Goal: Task Accomplishment & Management: Manage account settings

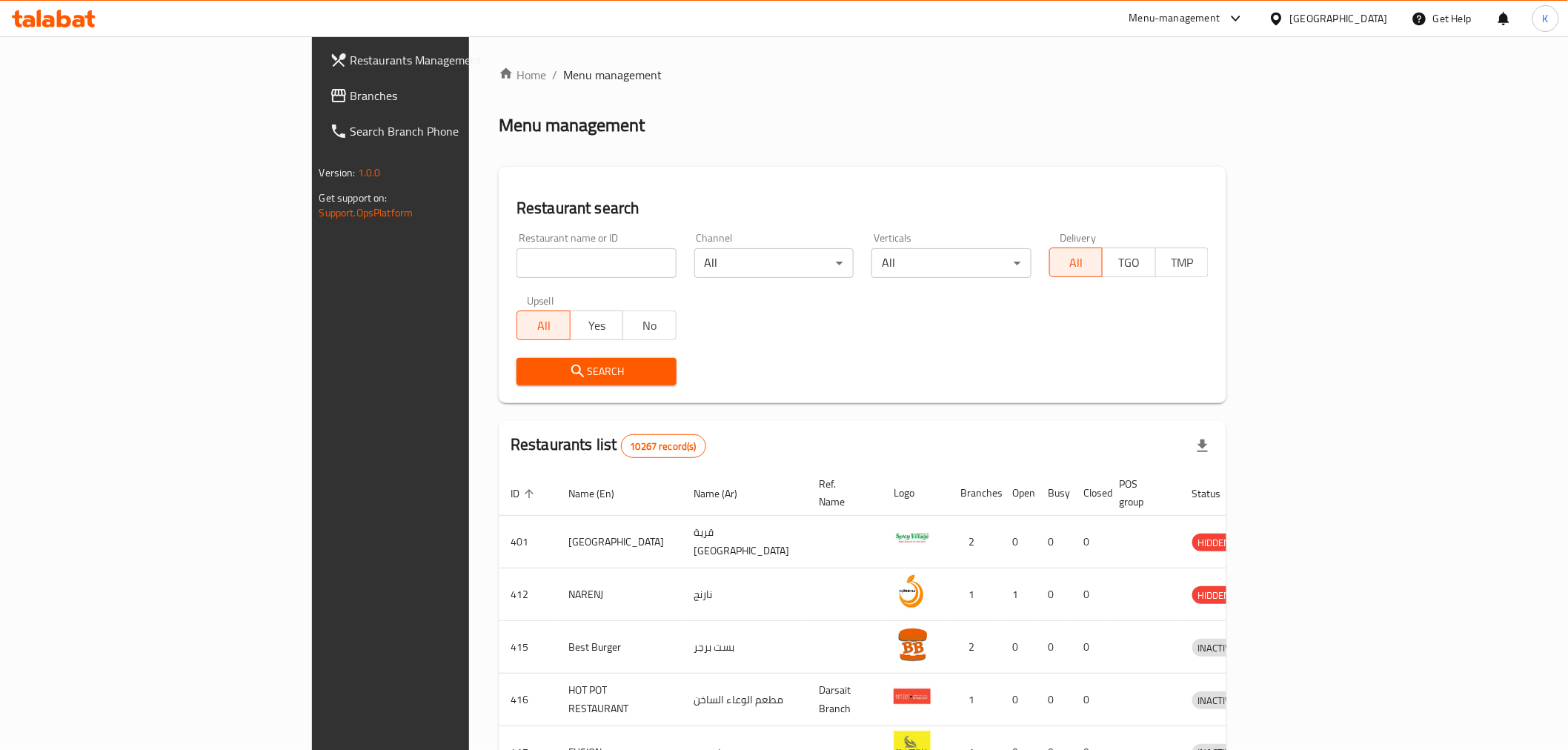
click at [350, 91] on span "Branches" at bounding box center [456, 95] width 211 height 18
click at [517, 255] on input "search" at bounding box center [596, 263] width 160 height 29
paste input "765148"
type input "765148"
click at [529, 380] on span "Search" at bounding box center [597, 371] width 137 height 18
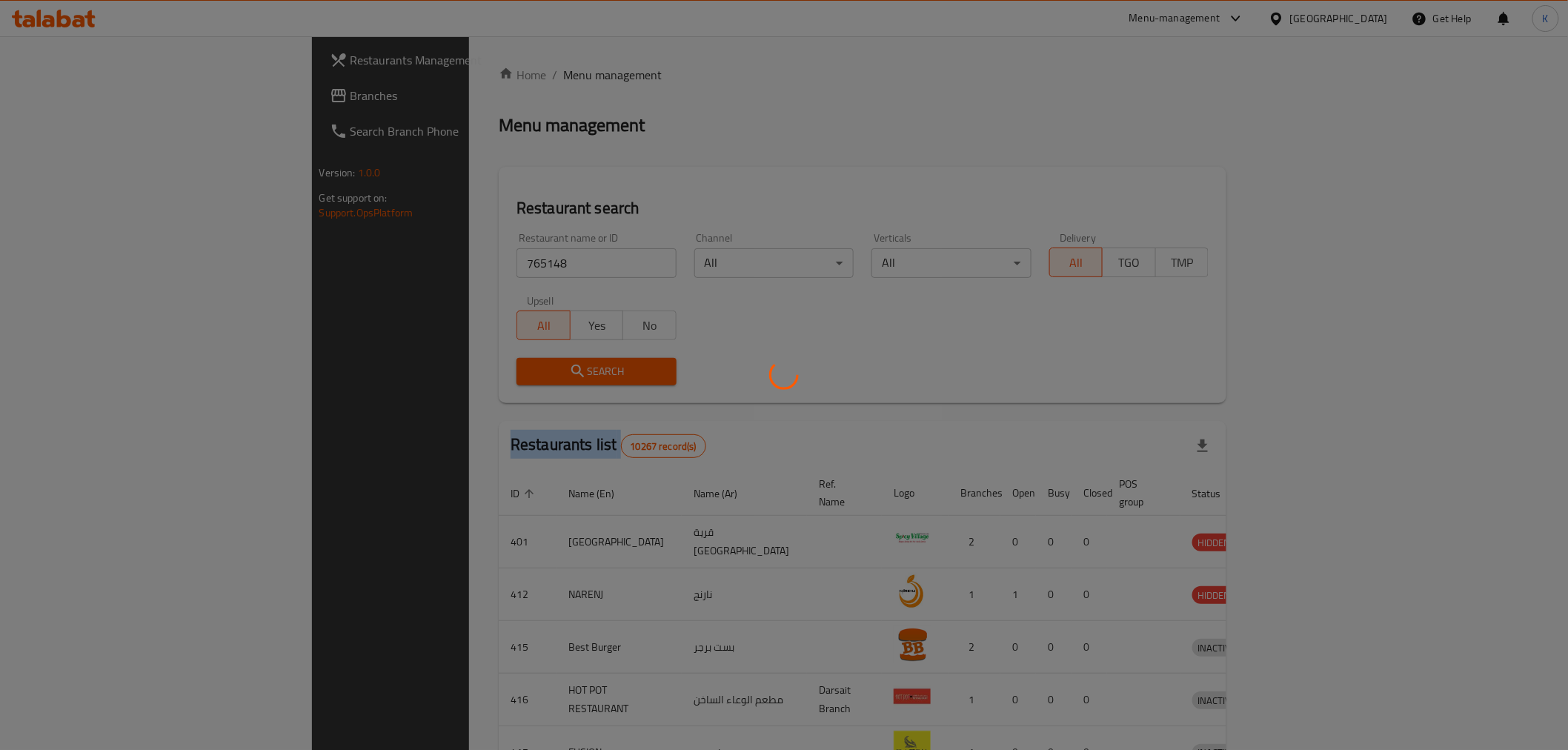
click at [449, 380] on div at bounding box center [784, 375] width 1568 height 750
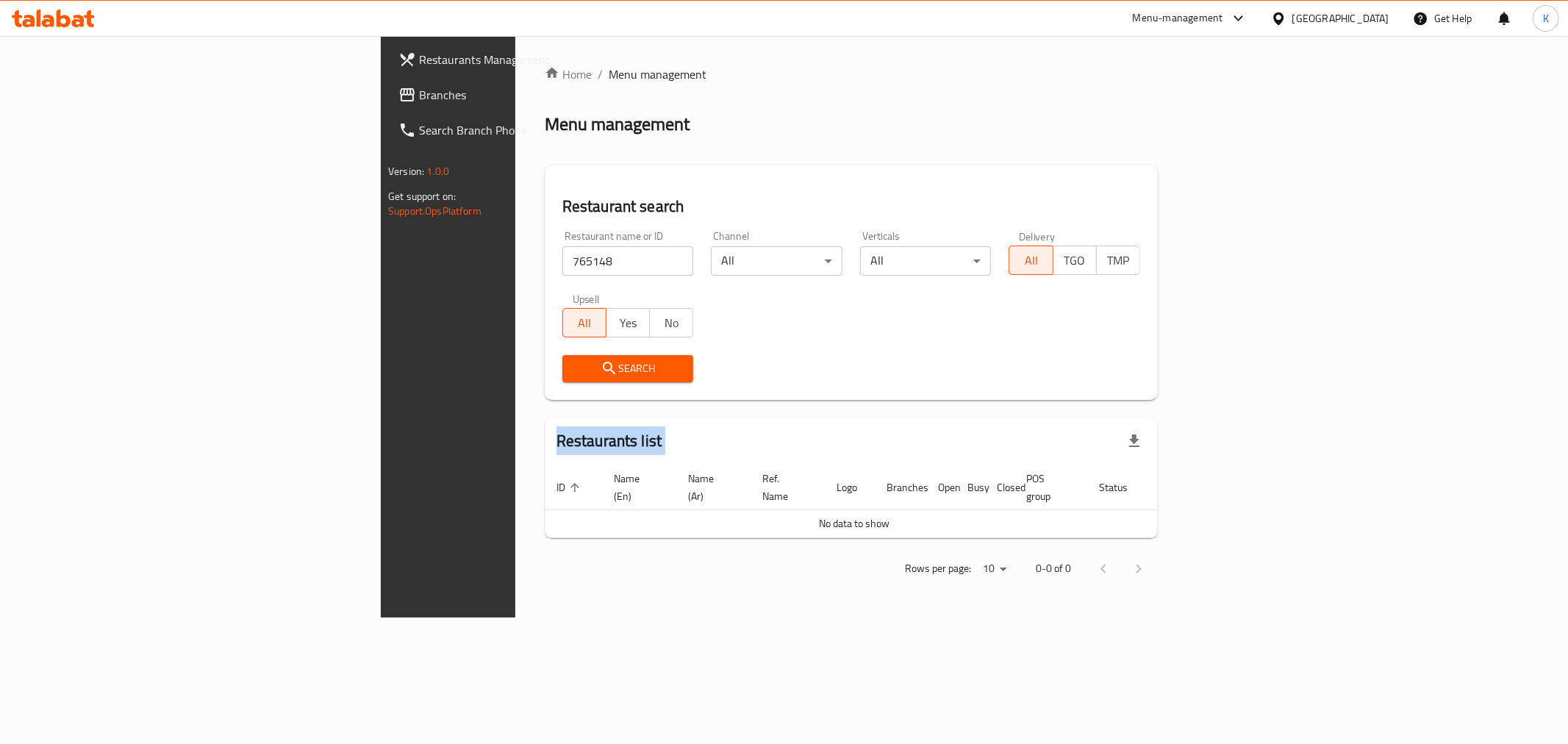
drag, startPoint x: 89, startPoint y: 85, endPoint x: 120, endPoint y: 84, distance: 31.0
click at [419, 86] on span "Branches" at bounding box center [525, 94] width 212 height 18
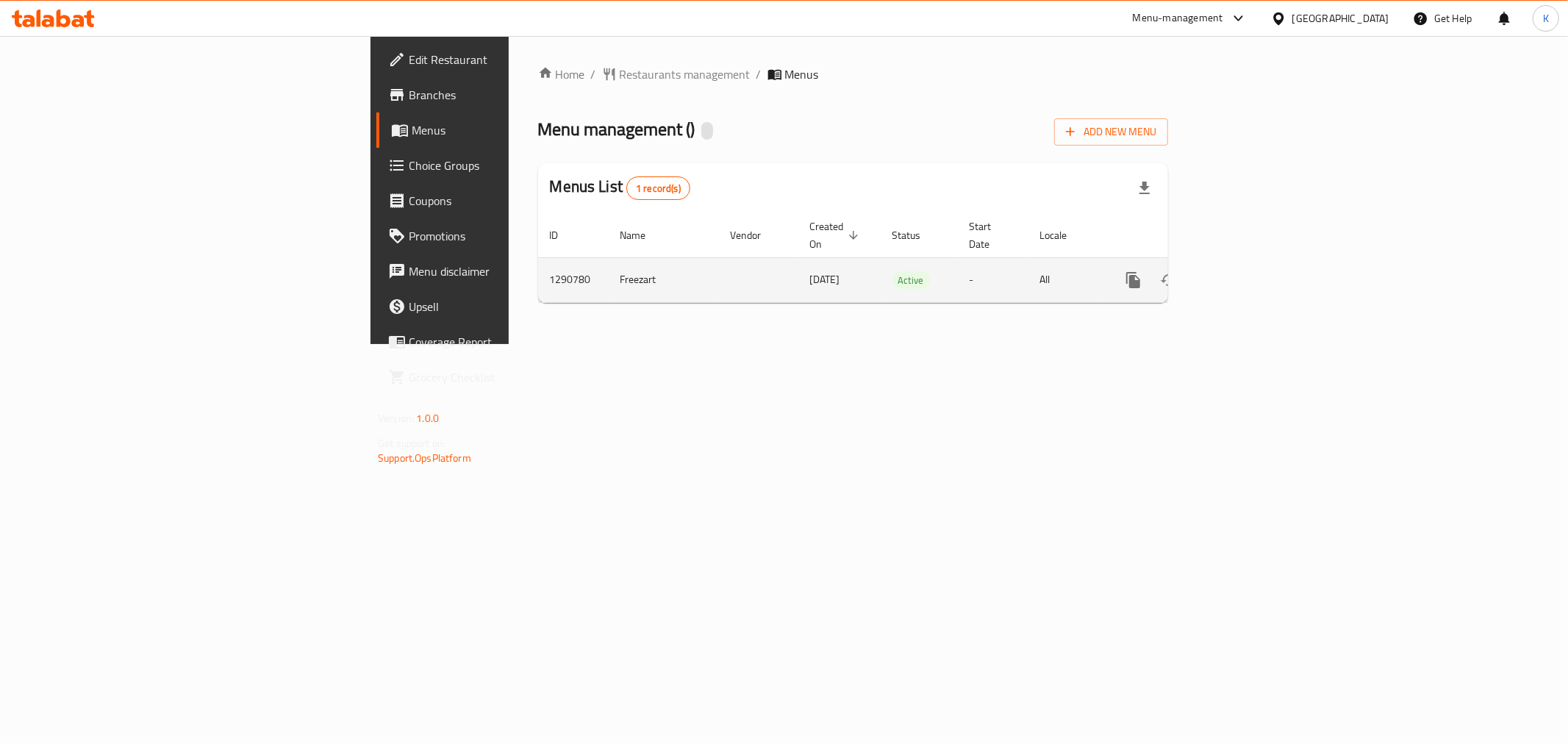
click at [1257, 263] on link "enhanced table" at bounding box center [1239, 280] width 35 height 35
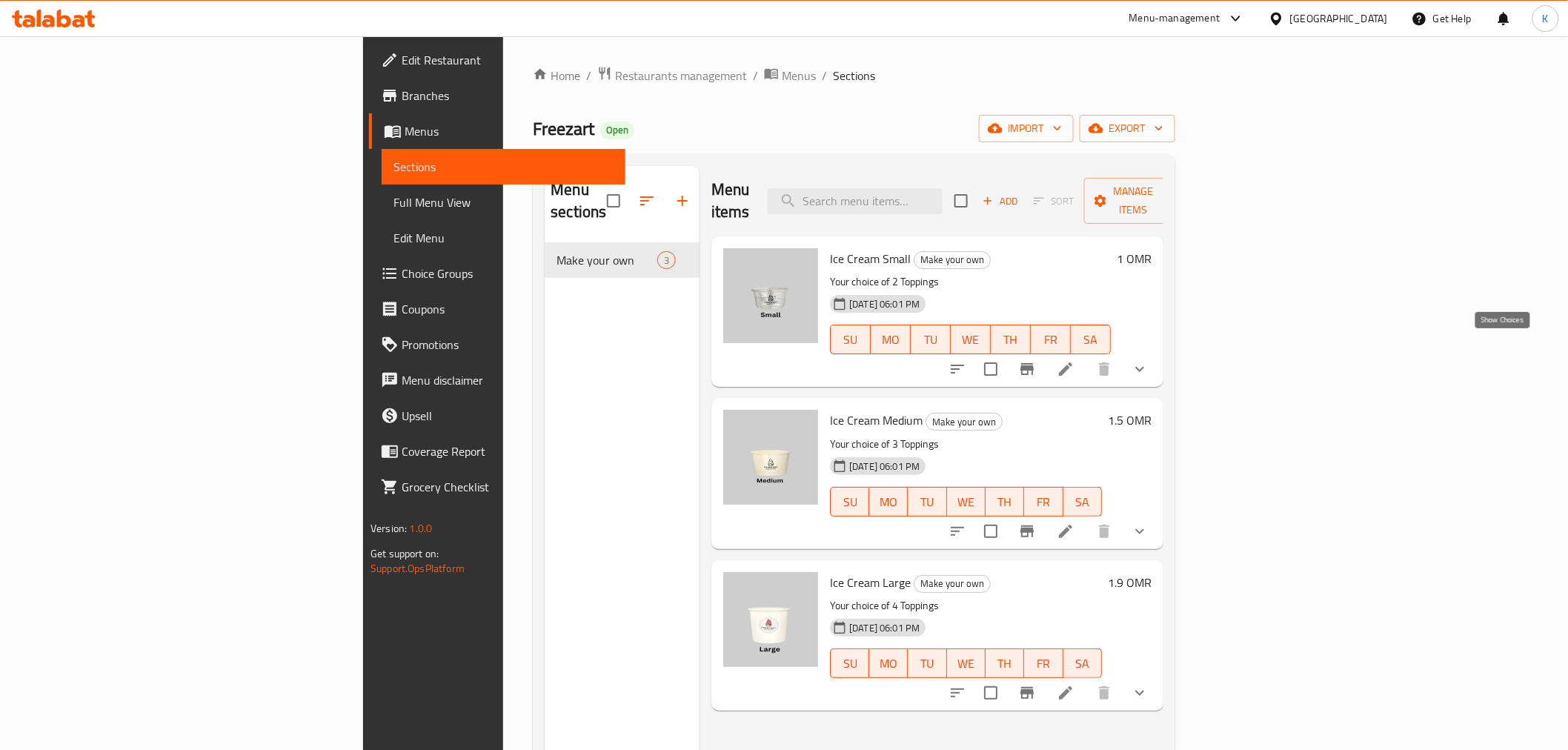
click at [1148, 360] on icon "show more" at bounding box center [1140, 369] width 18 height 18
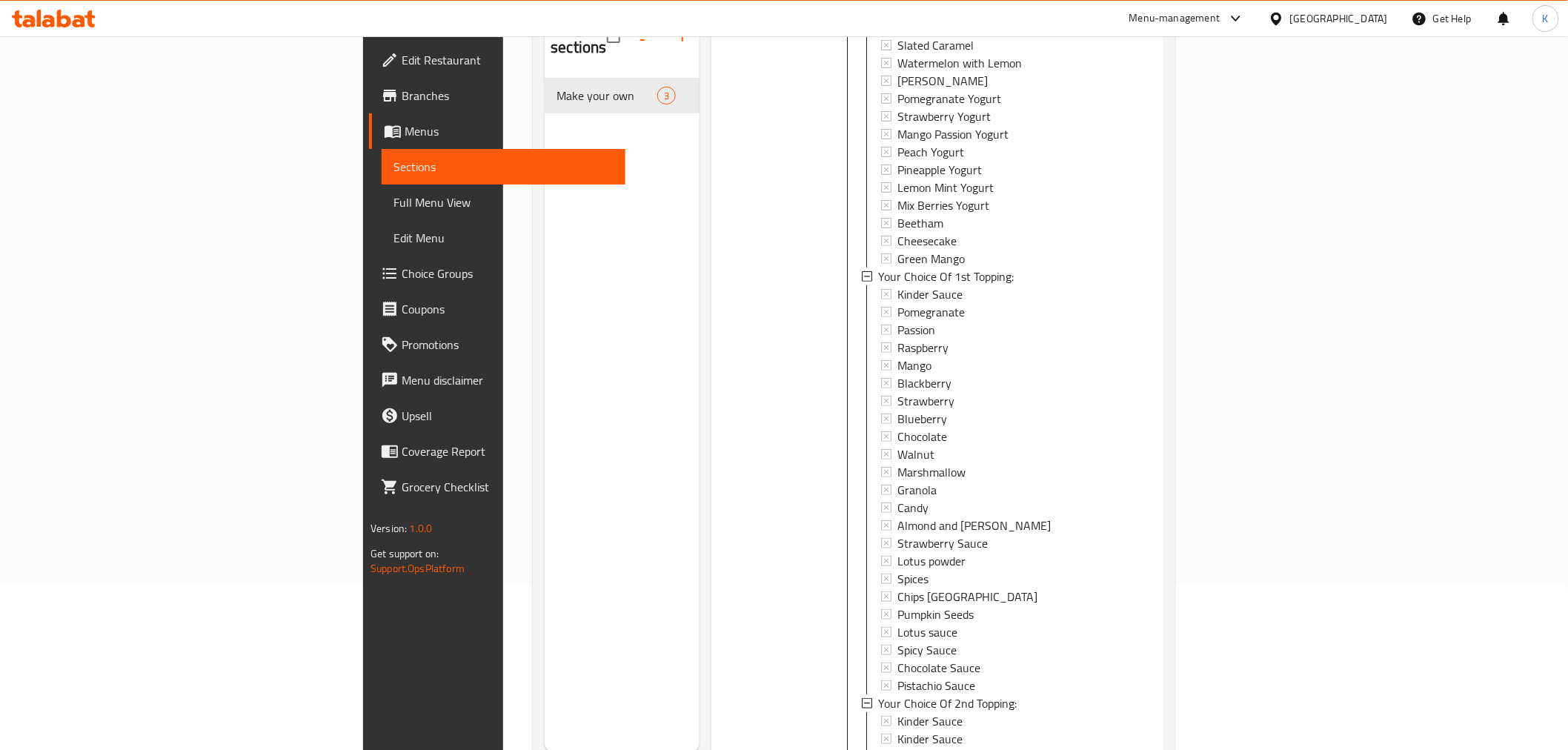
scroll to position [329, 0]
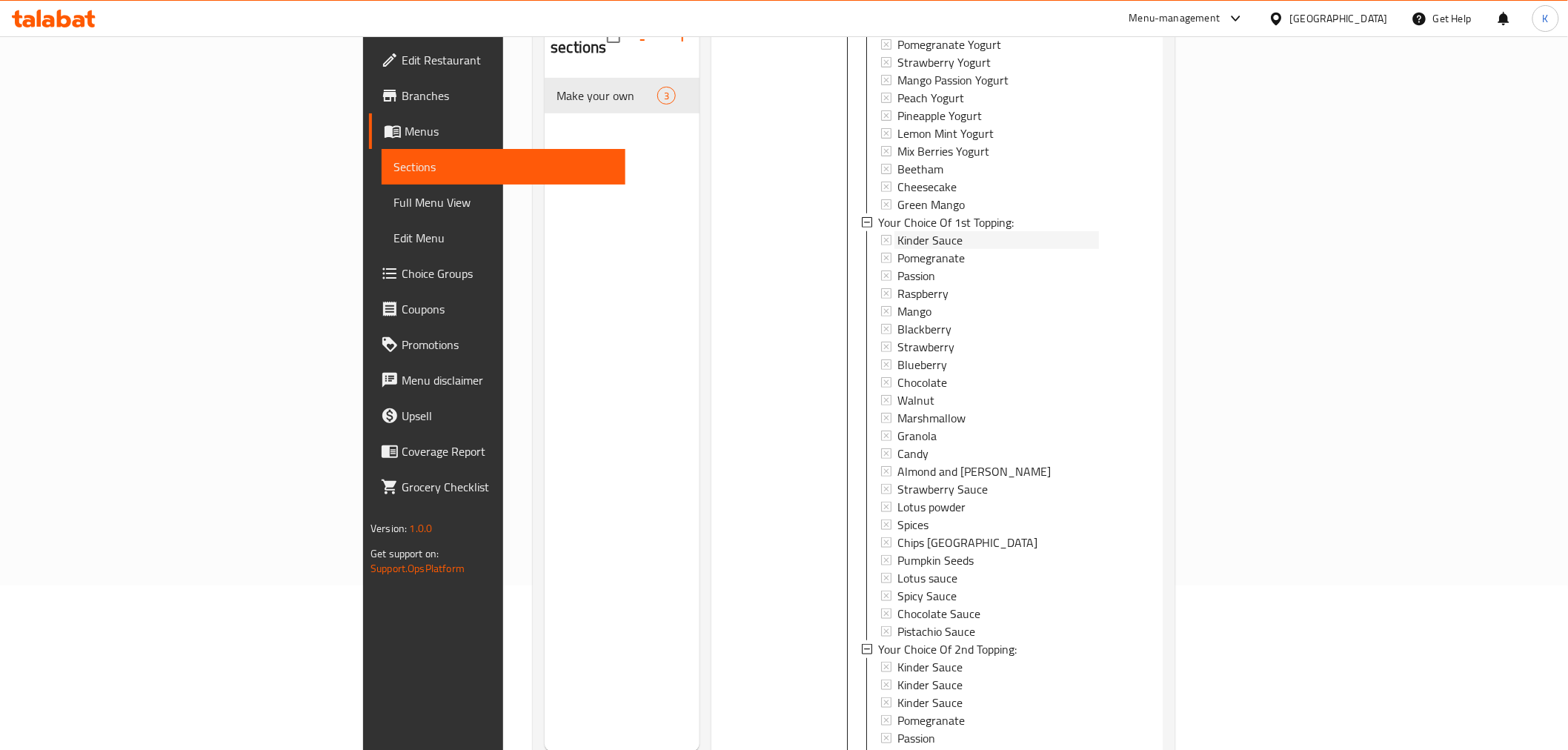
click at [897, 231] on span "Kinder Sauce" at bounding box center [929, 240] width 65 height 18
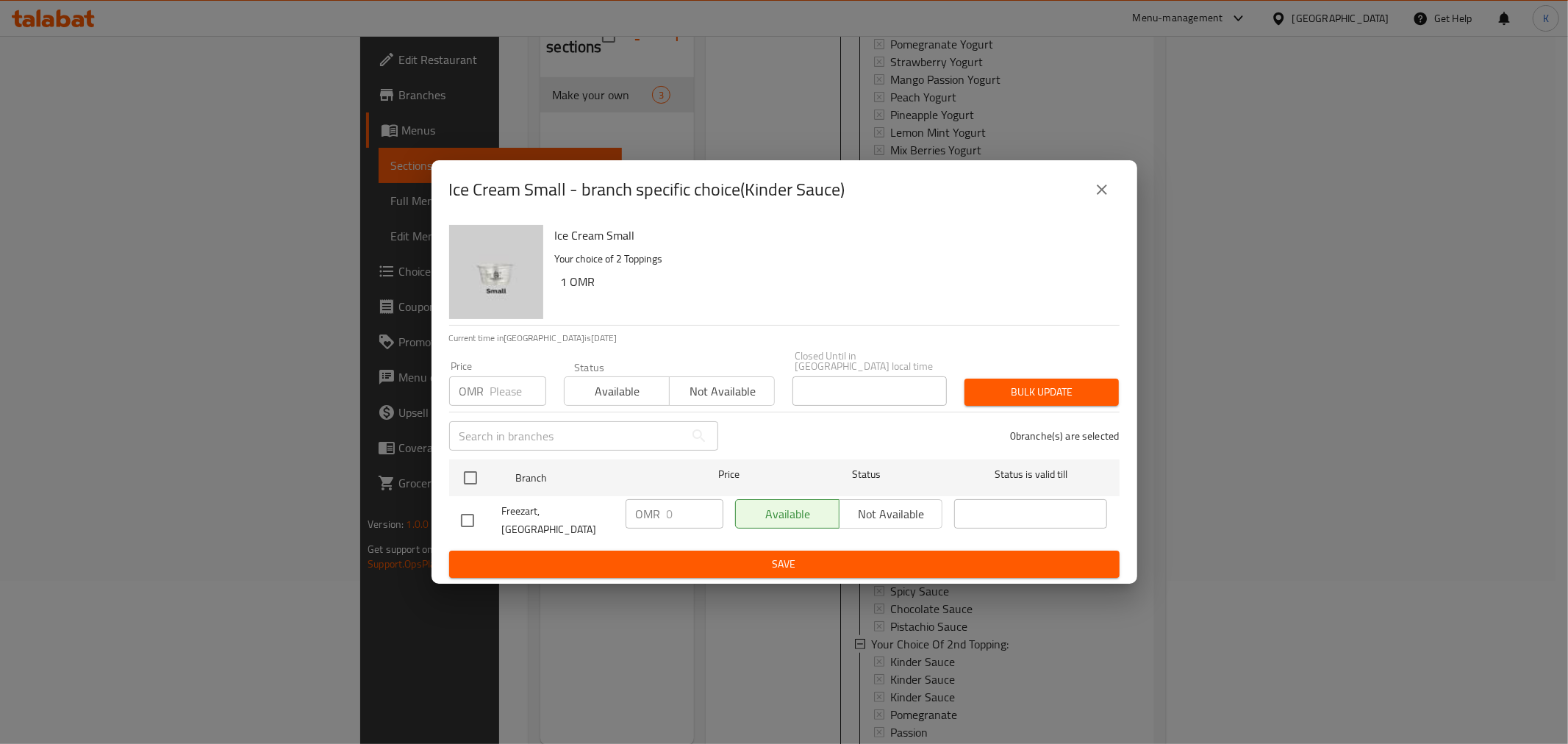
click at [1104, 197] on icon "close" at bounding box center [1102, 190] width 18 height 18
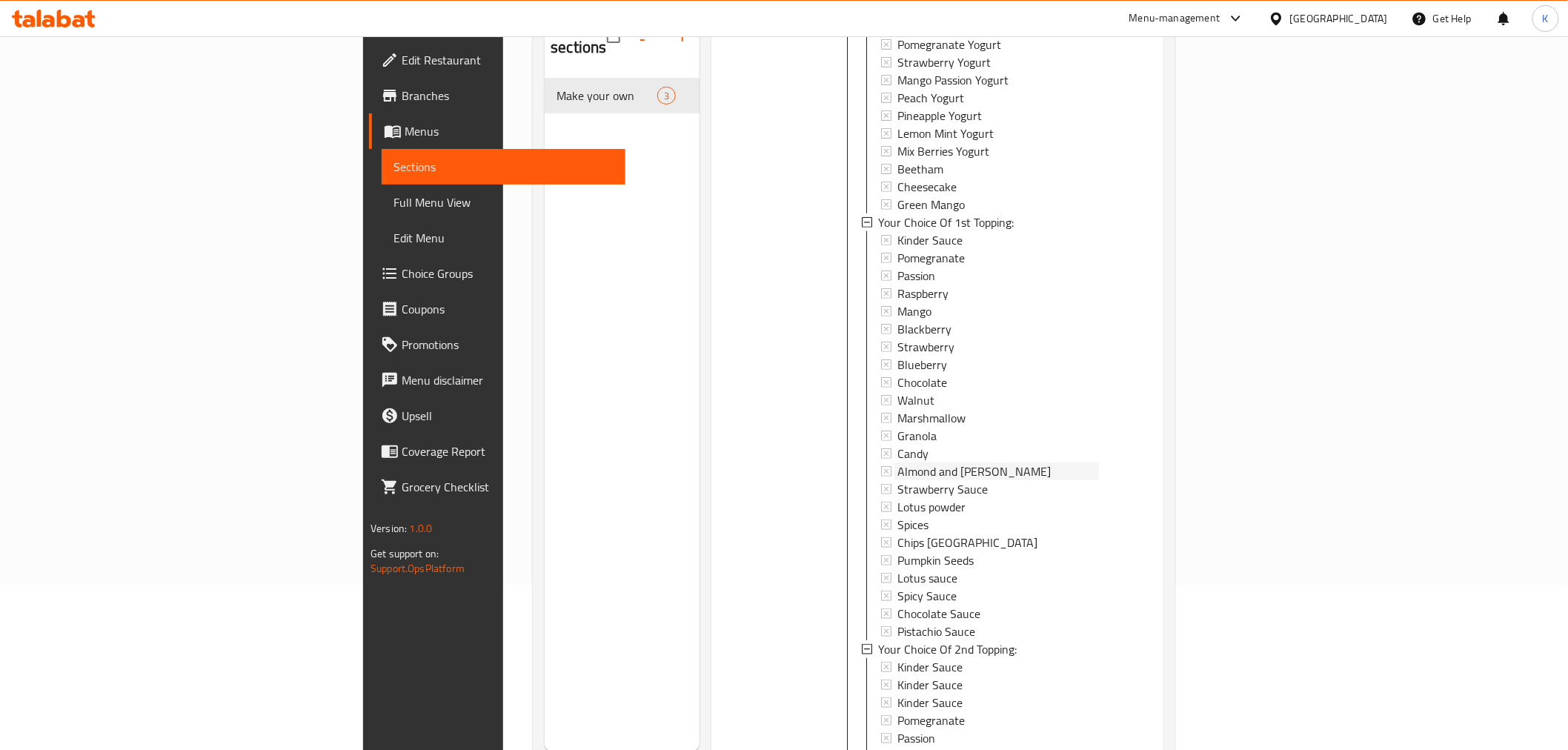
click at [897, 462] on span "Almond and Pistachios" at bounding box center [974, 471] width 153 height 18
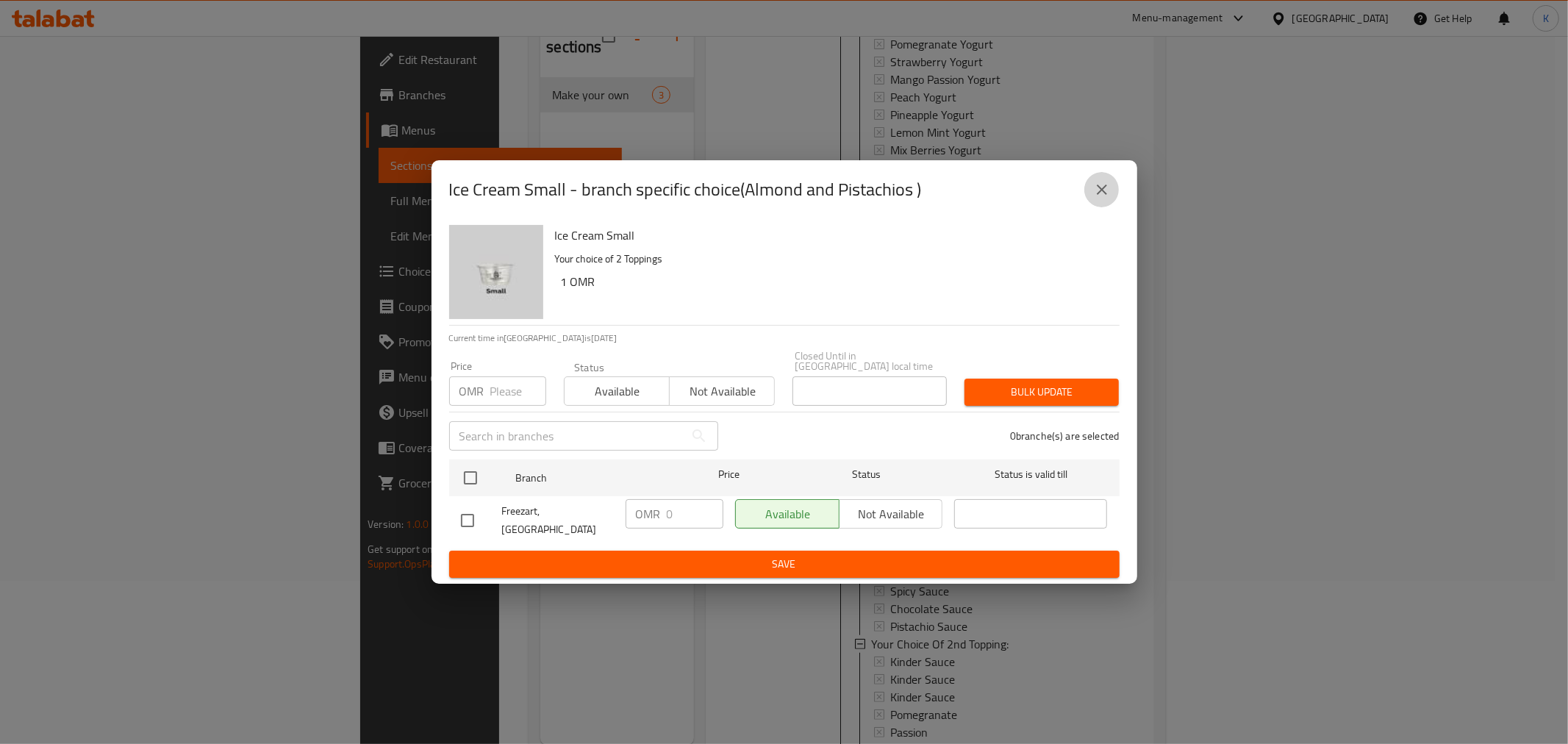
click at [1097, 198] on icon "close" at bounding box center [1102, 190] width 18 height 18
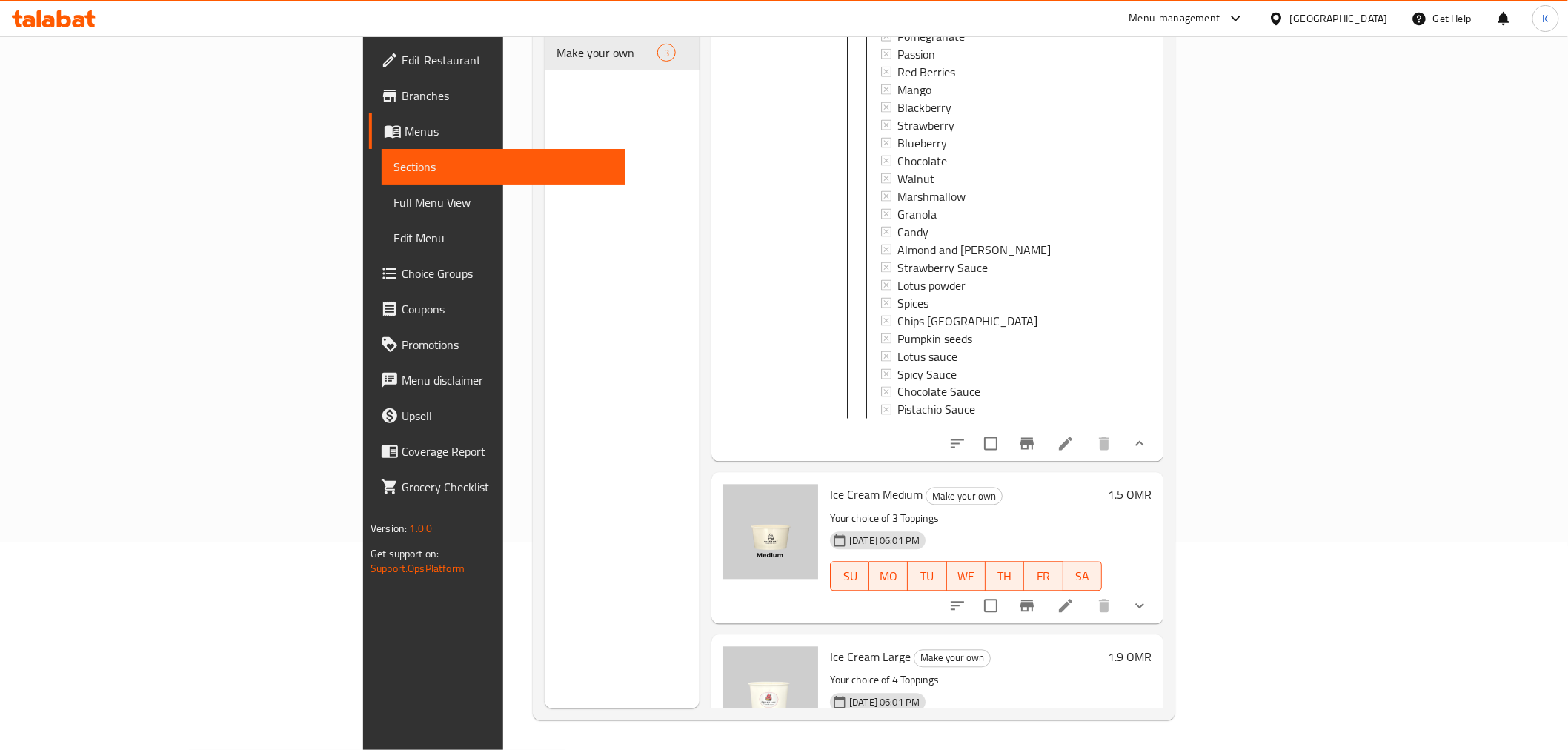
scroll to position [1035, 0]
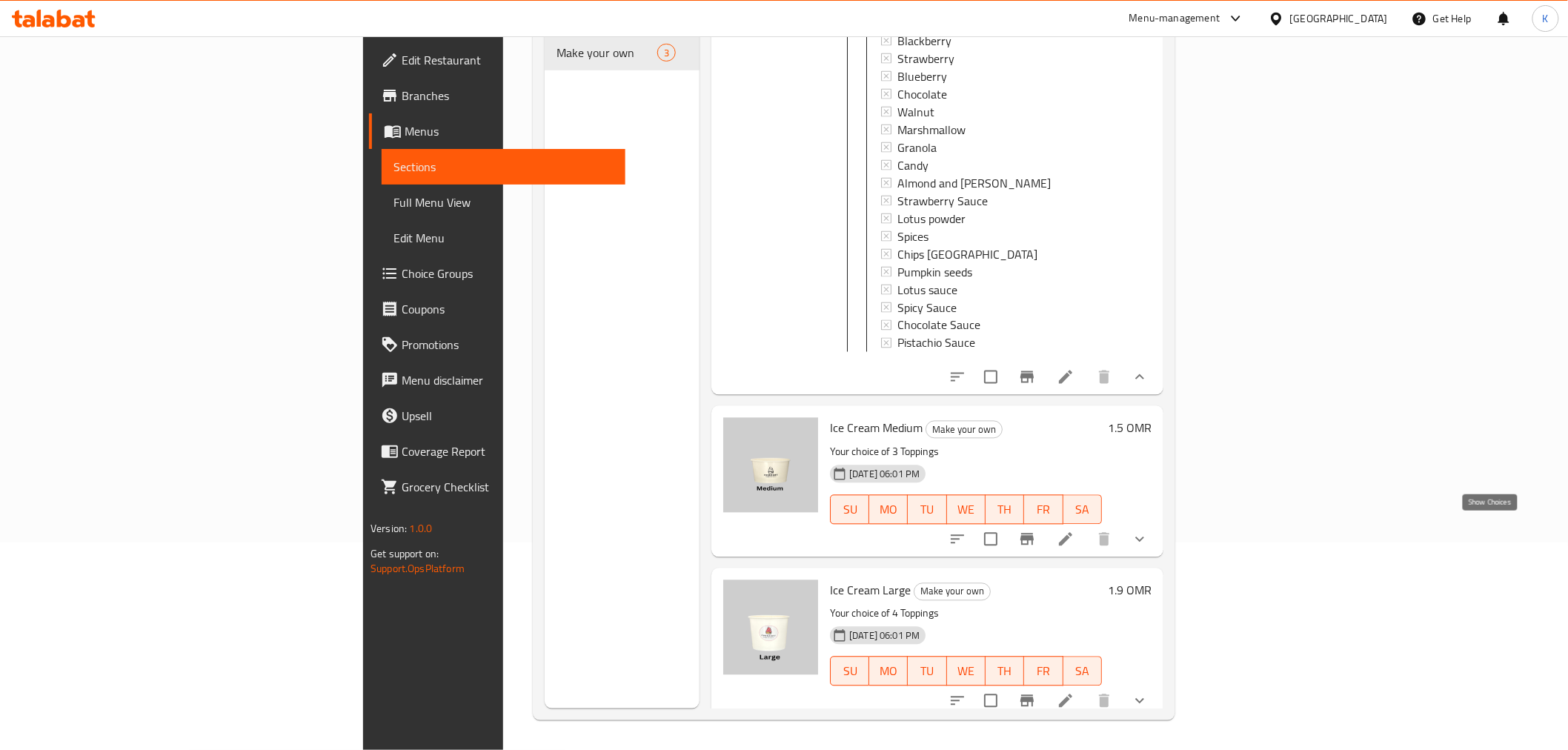
click at [1148, 531] on icon "show more" at bounding box center [1140, 539] width 18 height 18
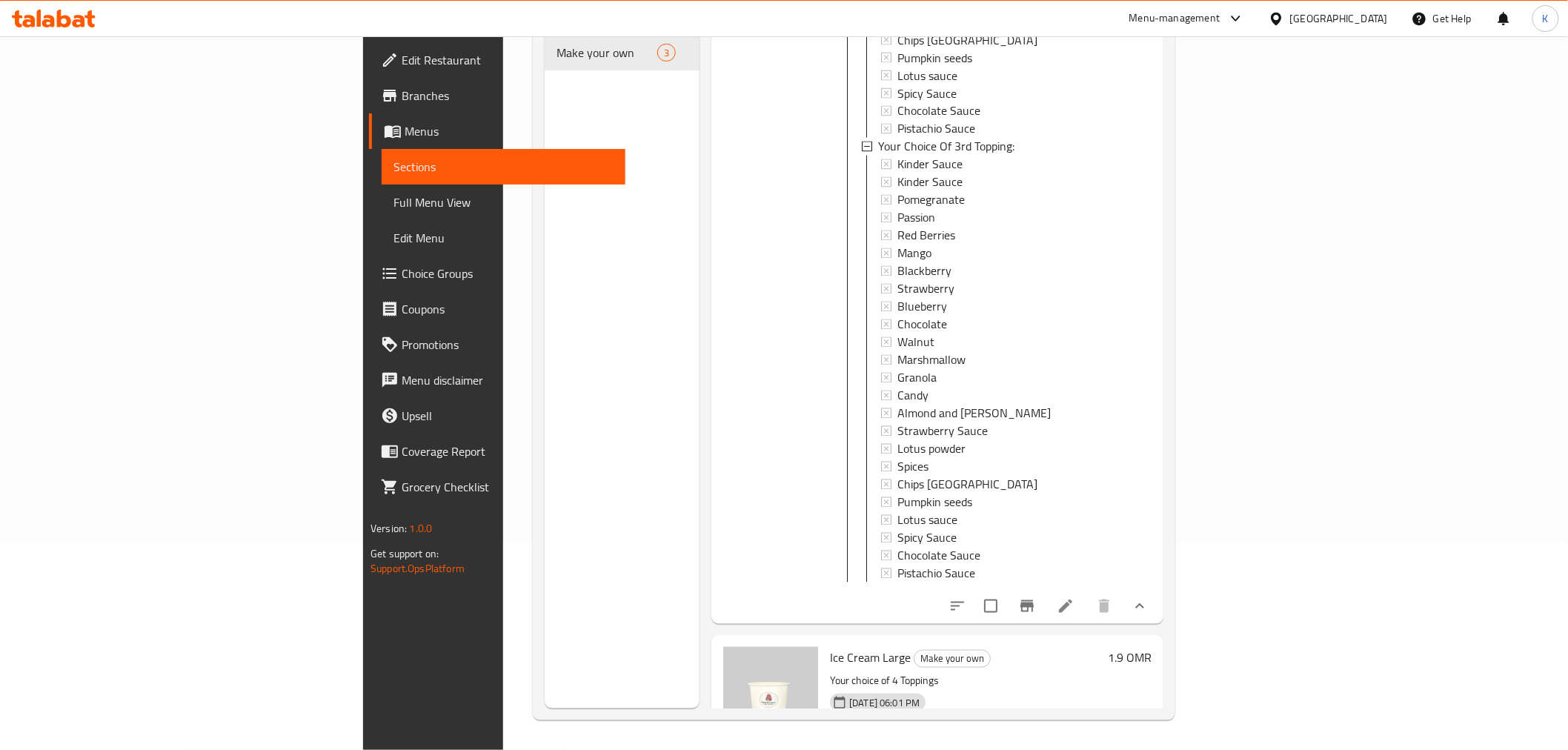
scroll to position [2743, 0]
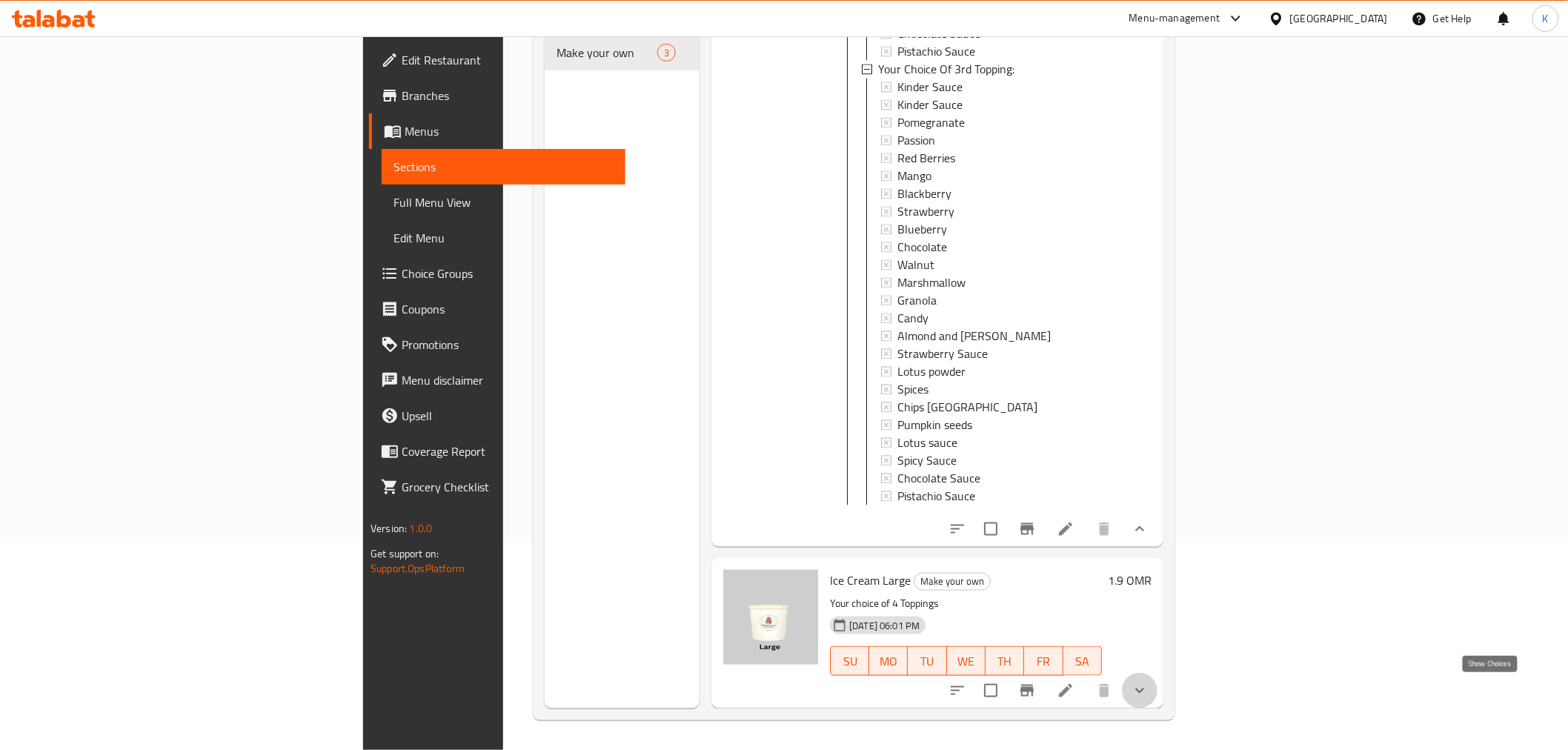
click at [1148, 689] on icon "show more" at bounding box center [1140, 690] width 18 height 18
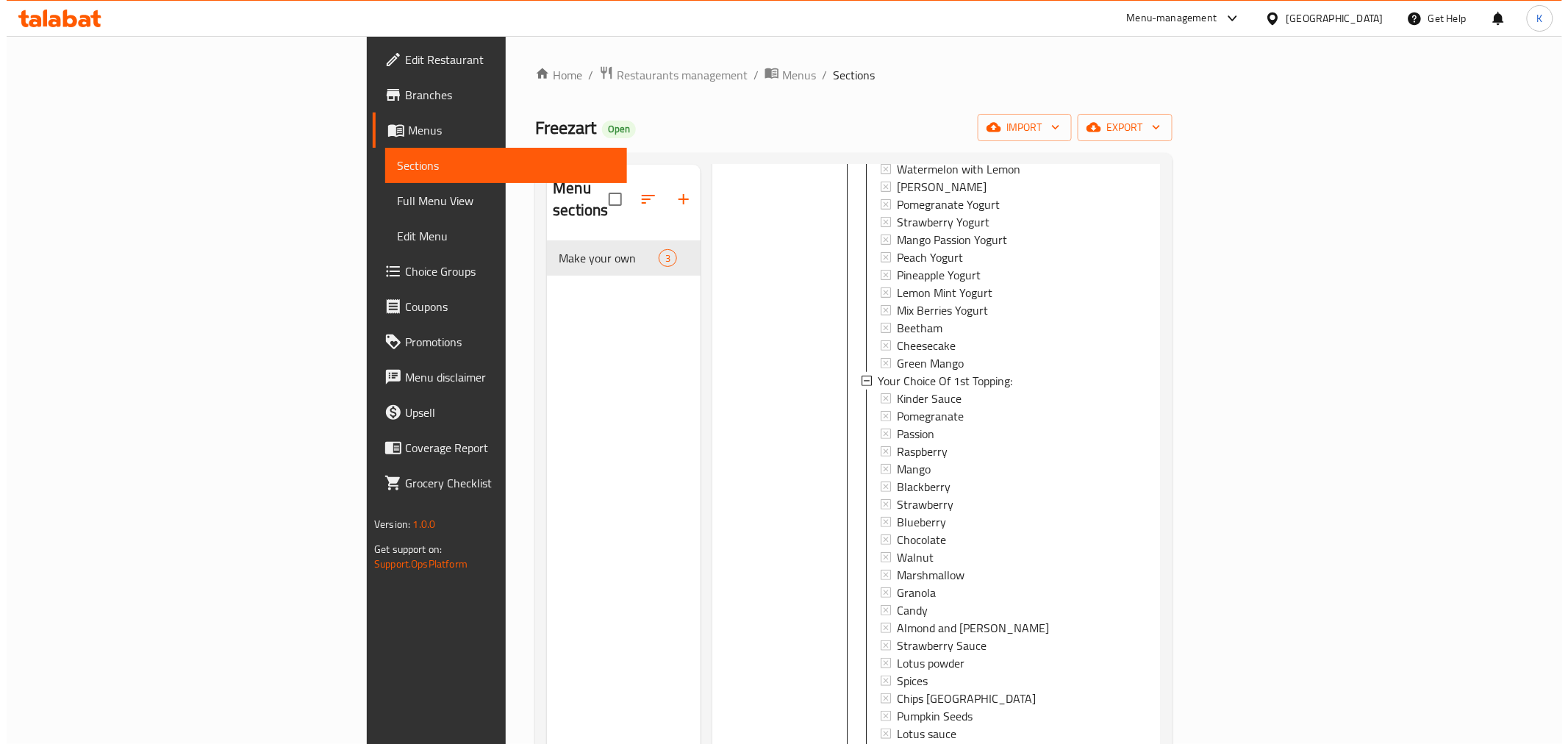
scroll to position [354, 0]
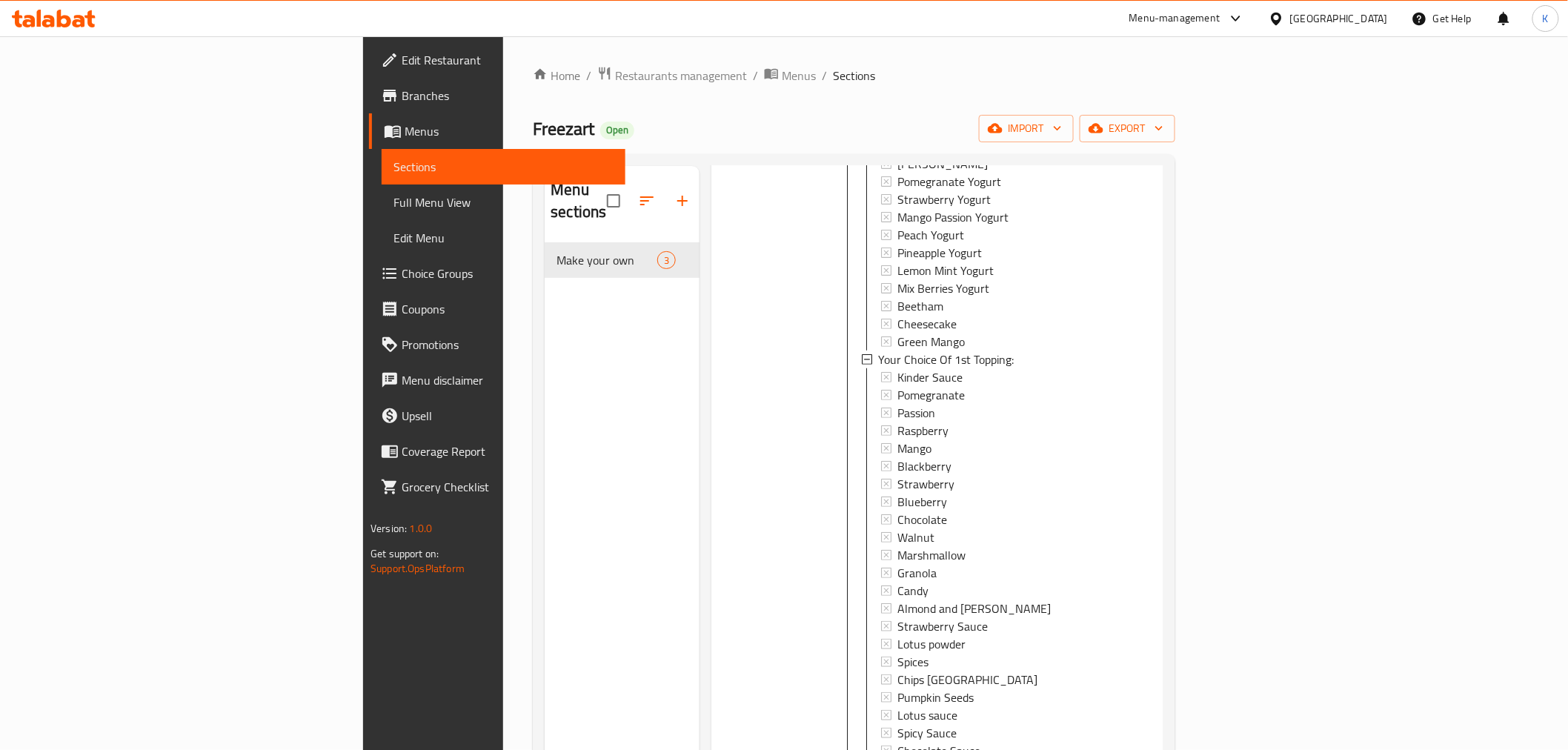
click at [1364, 17] on div "[GEOGRAPHIC_DATA]" at bounding box center [1339, 18] width 98 height 16
click at [1194, 149] on div "Egypt" at bounding box center [1228, 152] width 121 height 34
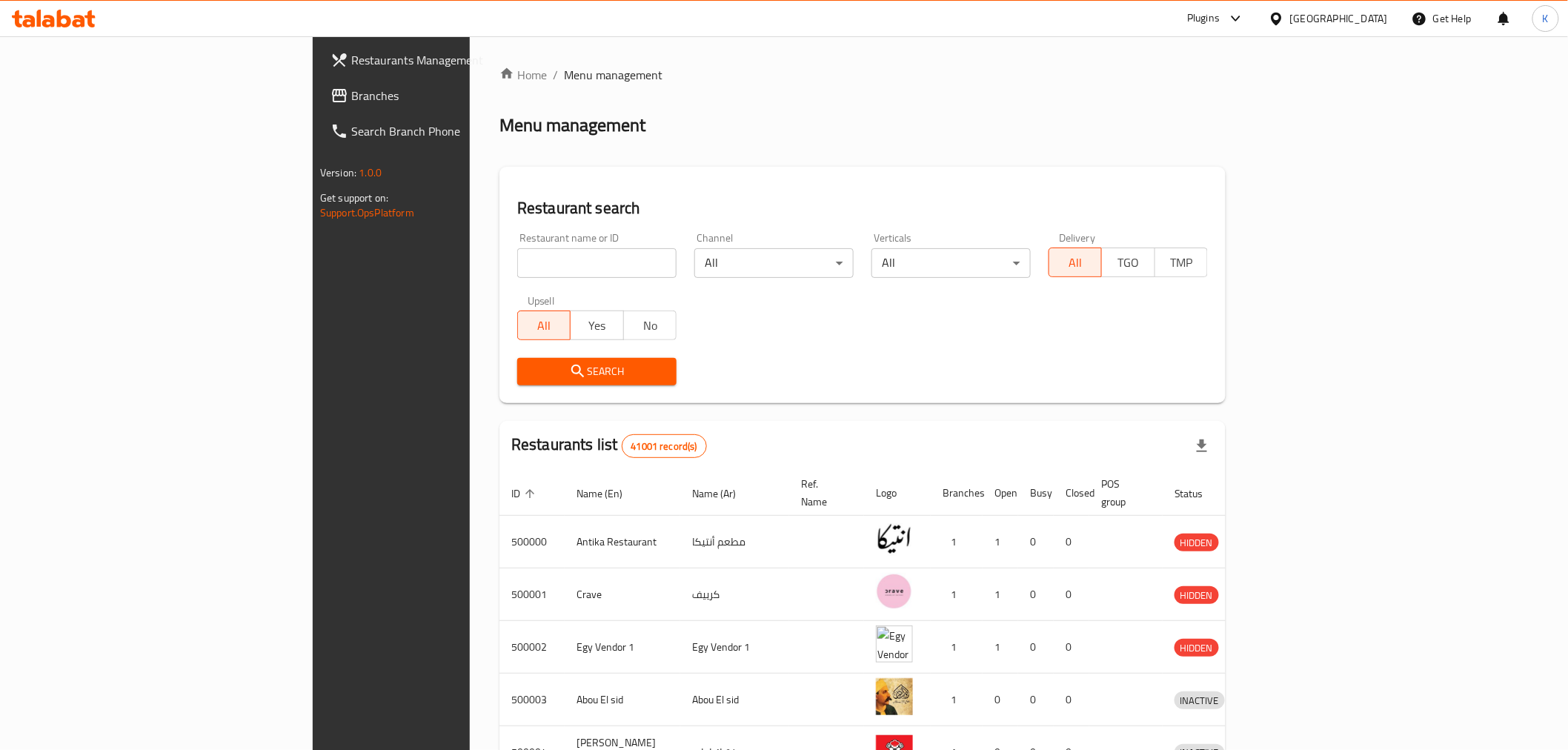
click at [517, 276] on input "search" at bounding box center [597, 263] width 159 height 29
paste input "700705"
type input "700705"
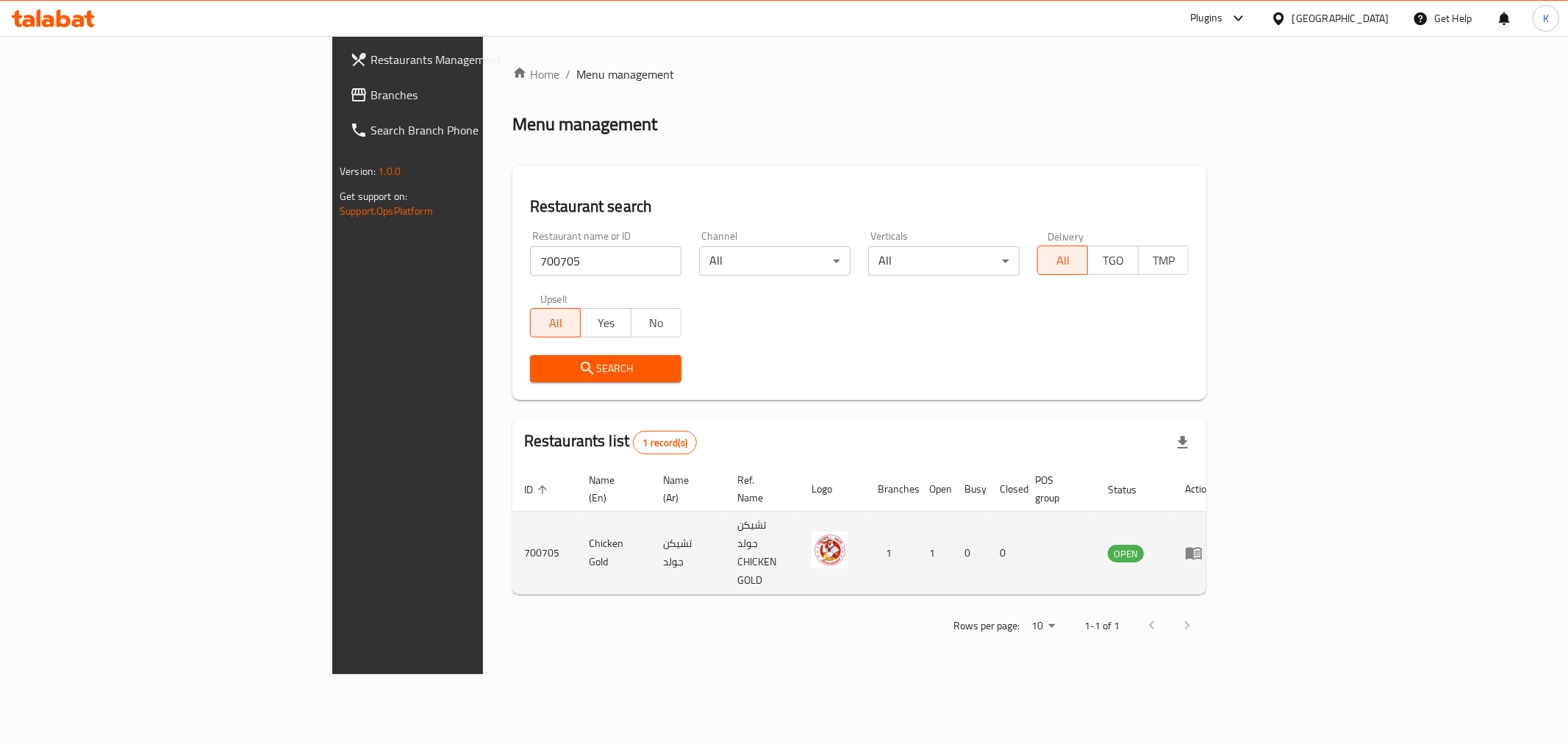
click at [1225, 530] on td "enhanced table" at bounding box center [1199, 553] width 51 height 83
click at [1202, 547] on icon "enhanced table" at bounding box center [1194, 553] width 16 height 13
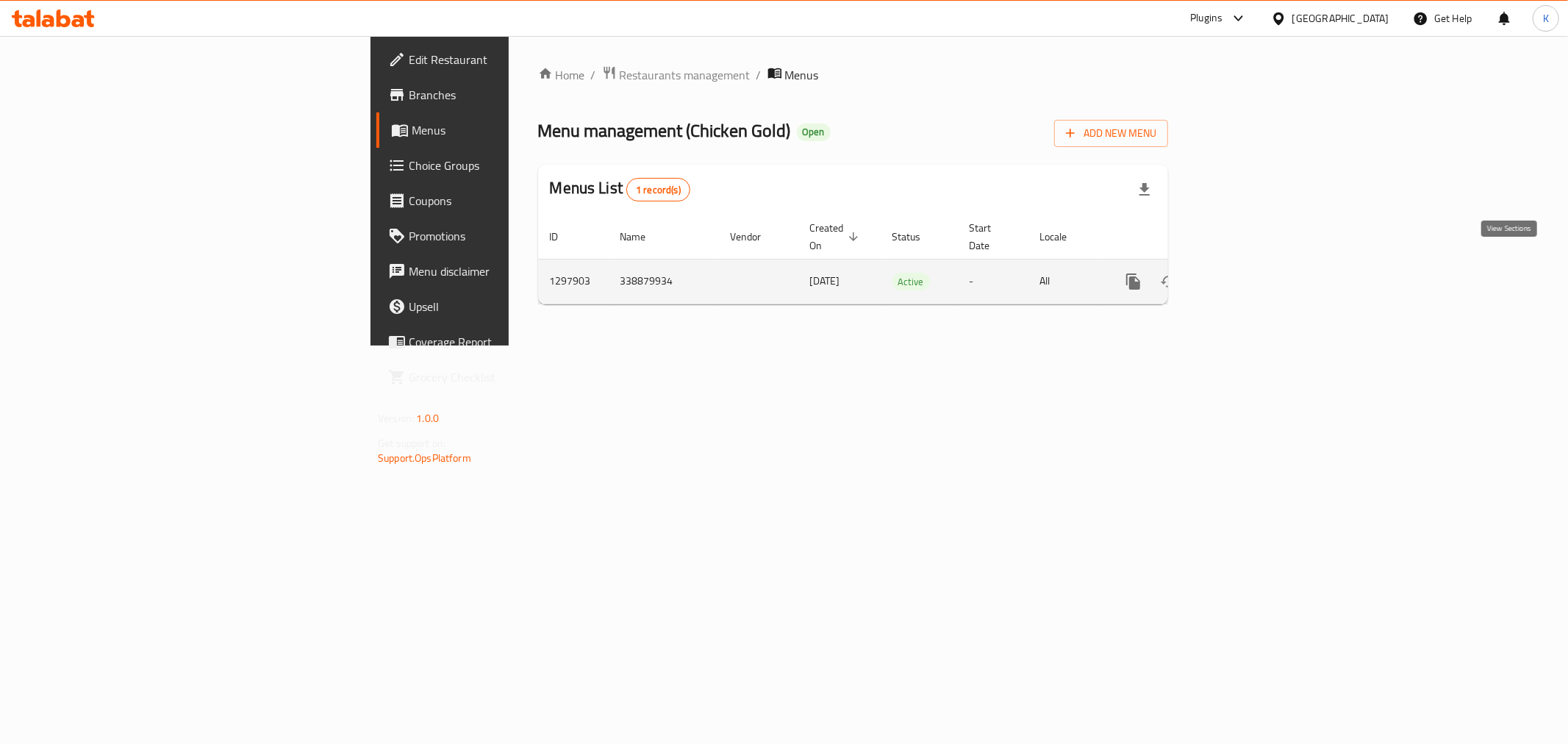
click at [1249, 273] on icon "enhanced table" at bounding box center [1239, 281] width 18 height 18
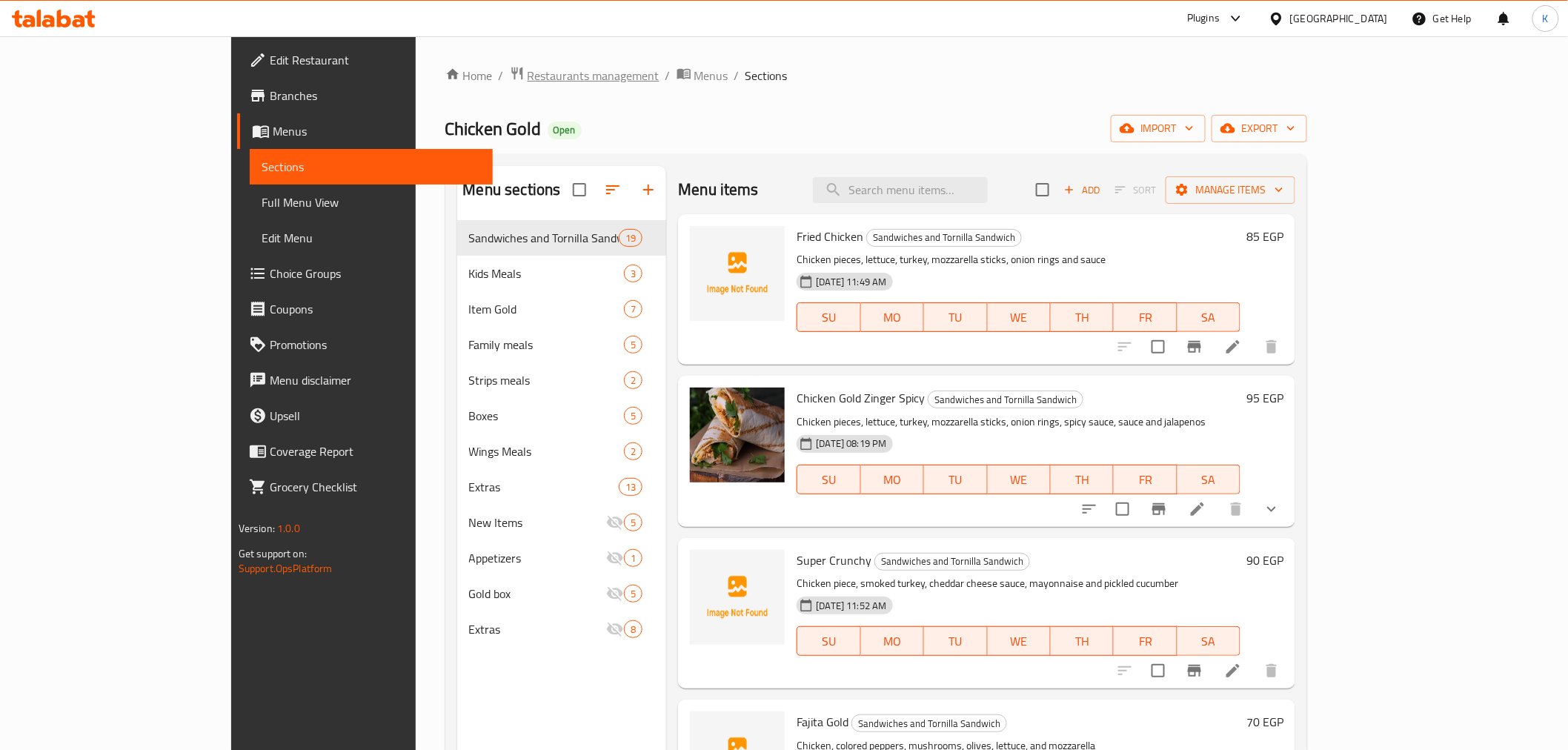
click at [528, 69] on span "Restaurants management" at bounding box center [594, 75] width 132 height 18
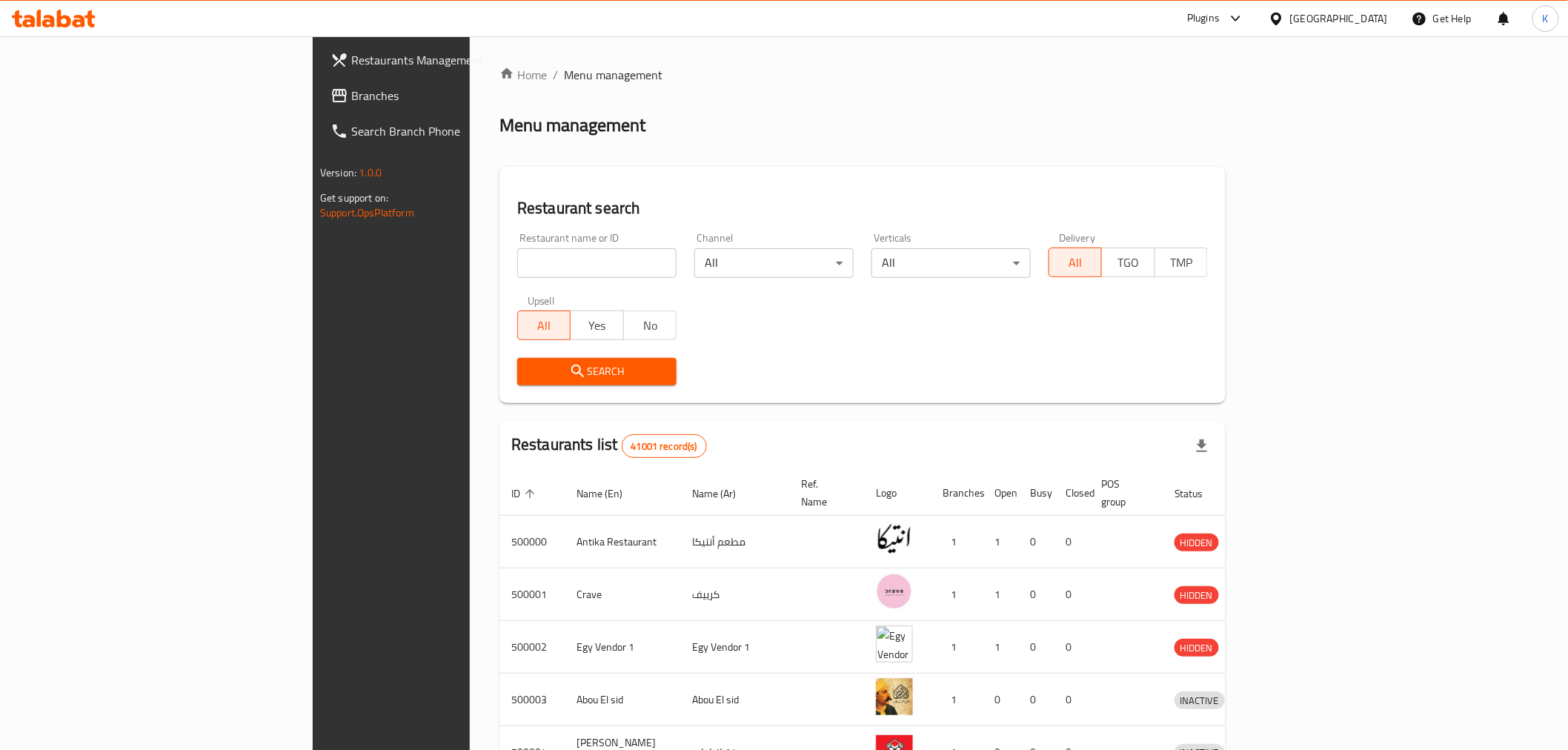
click at [538, 272] on input "search" at bounding box center [597, 263] width 159 height 29
paste input "683333"
type input "683333"
click at [539, 378] on span "Search" at bounding box center [596, 371] width 136 height 18
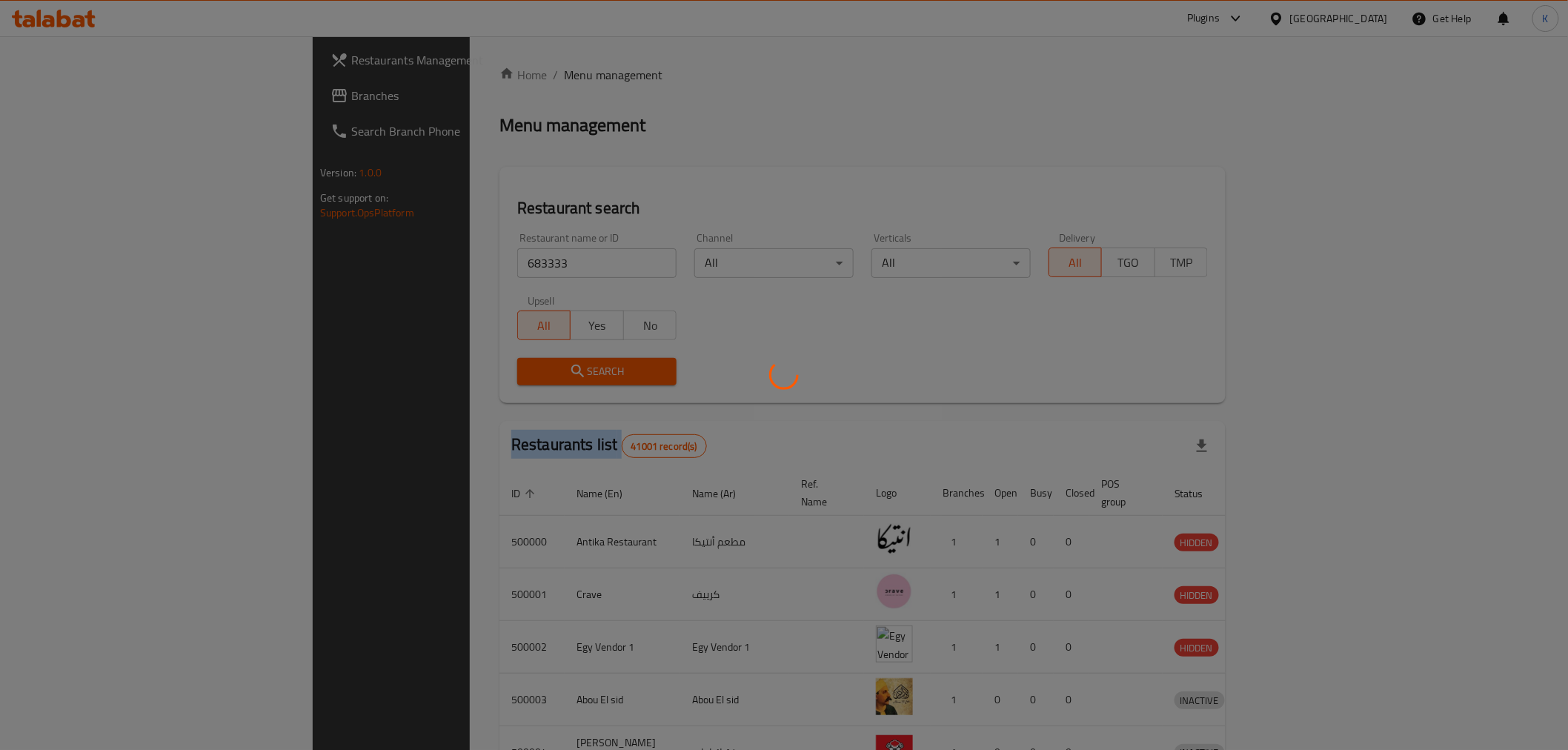
click at [539, 378] on div at bounding box center [784, 375] width 1568 height 750
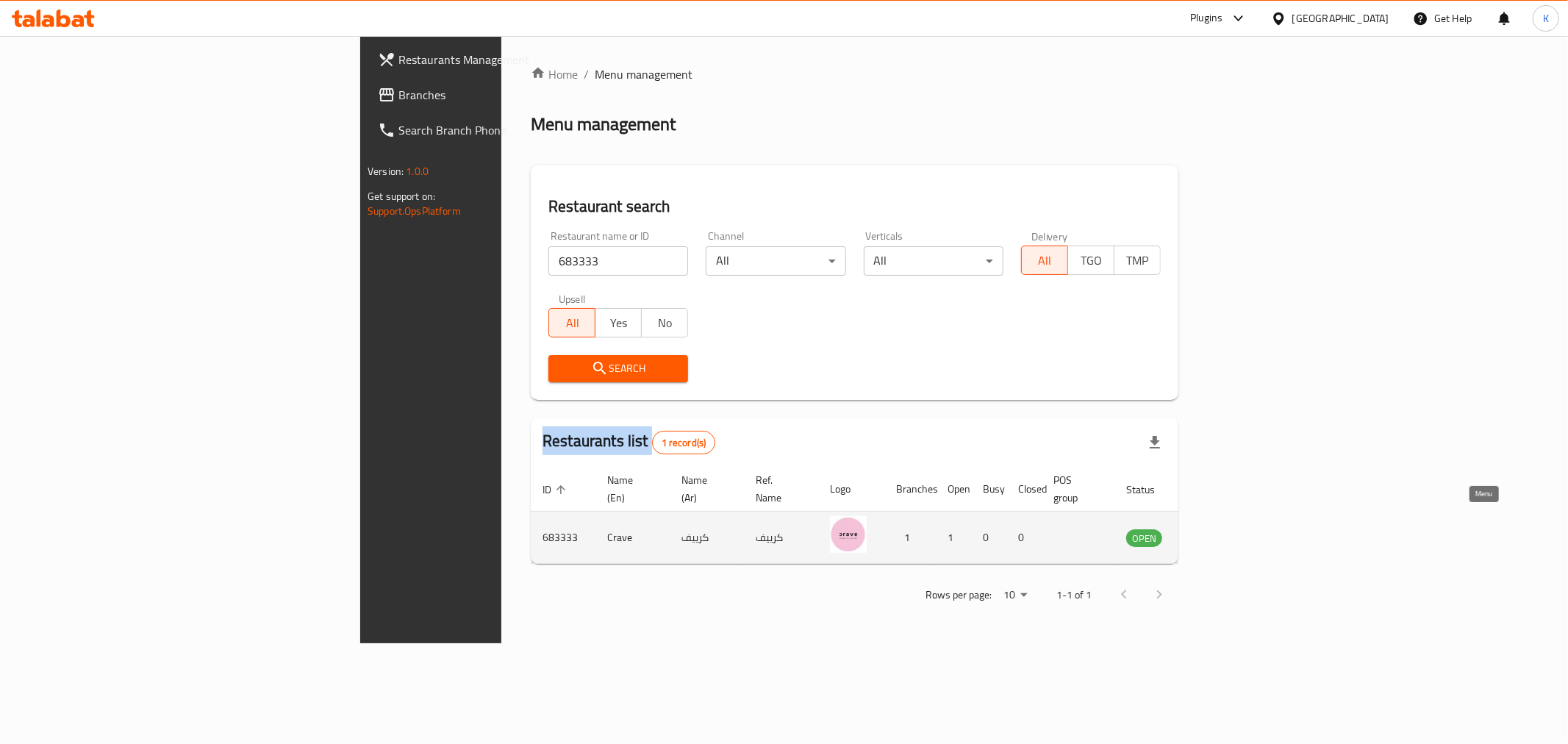
click at [1219, 535] on icon "enhanced table" at bounding box center [1216, 537] width 5 height 6
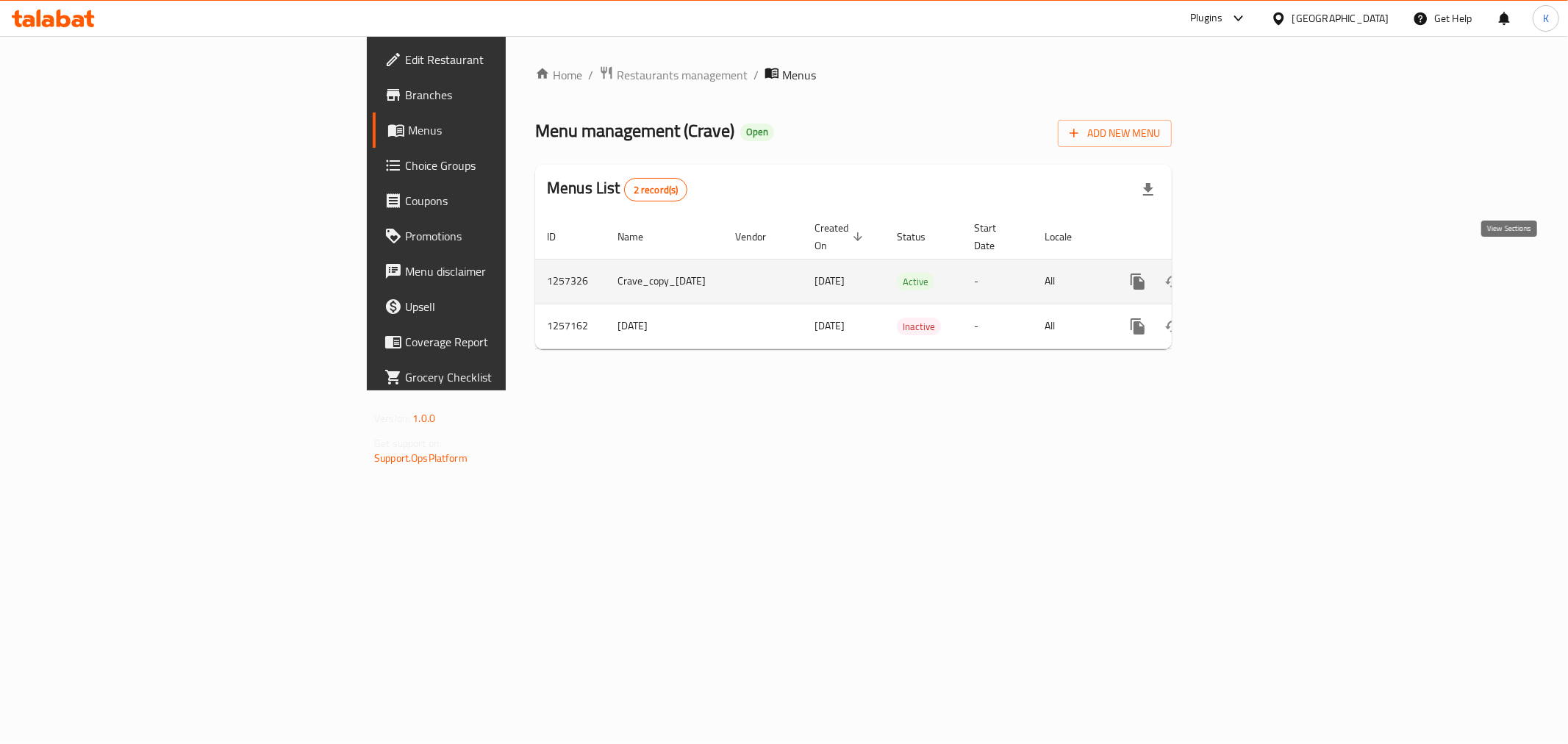
click at [1253, 273] on icon "enhanced table" at bounding box center [1244, 281] width 18 height 18
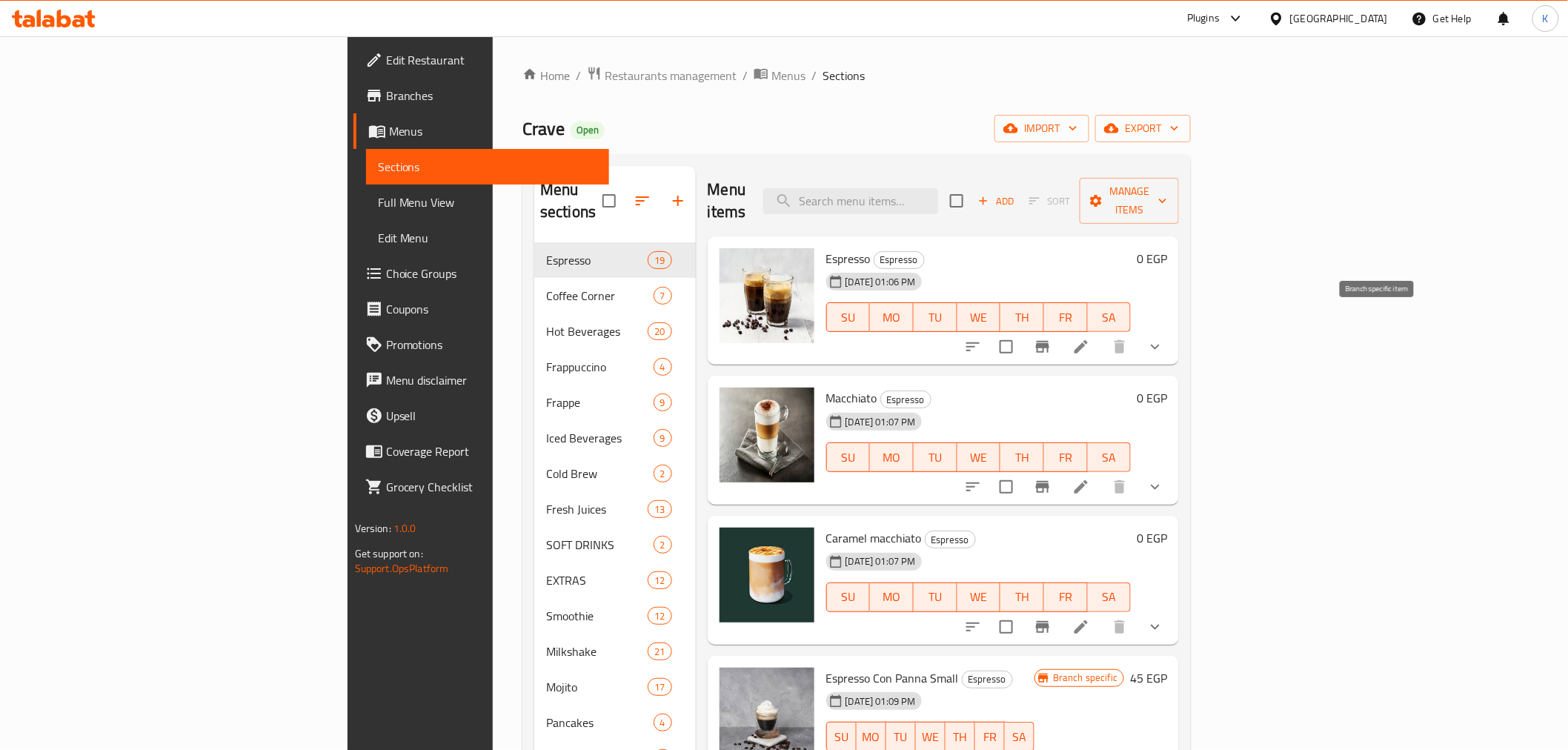
click at [1060, 329] on button "Branch-specific-item" at bounding box center [1042, 346] width 35 height 35
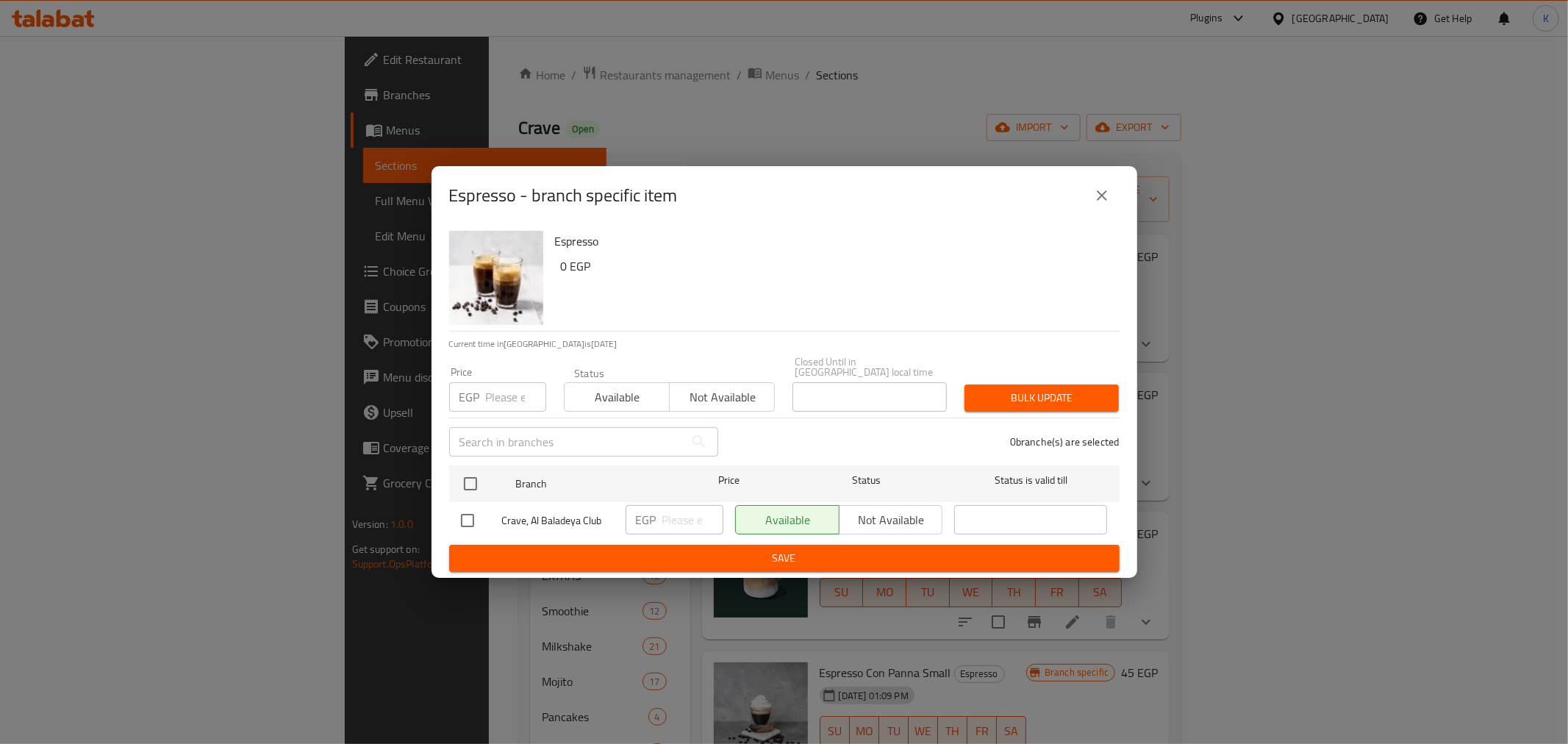
click at [550, 511] on span "Crave, Al Baladeya Club" at bounding box center [558, 520] width 112 height 18
copy span "Crave, Al Baladeya Club"
